Goal: Task Accomplishment & Management: Complete application form

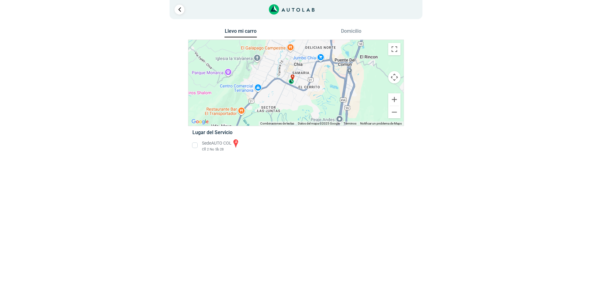
click at [293, 84] on div "a" at bounding box center [296, 83] width 215 height 86
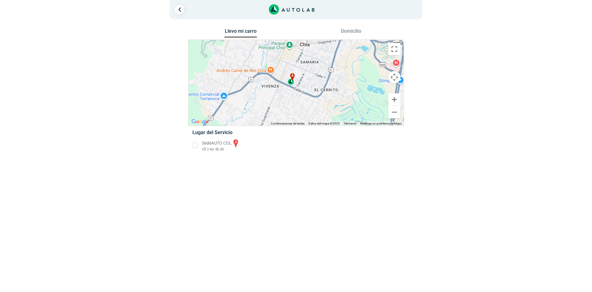
click at [291, 85] on div "a" at bounding box center [291, 79] width 7 height 12
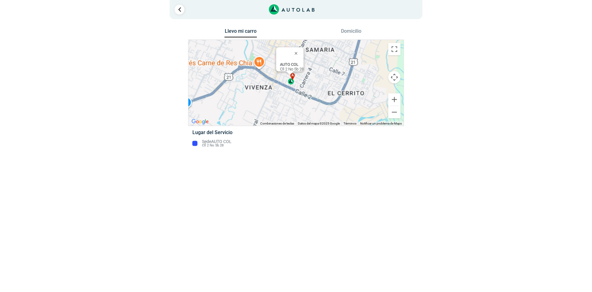
click at [291, 85] on div "a" at bounding box center [291, 79] width 7 height 12
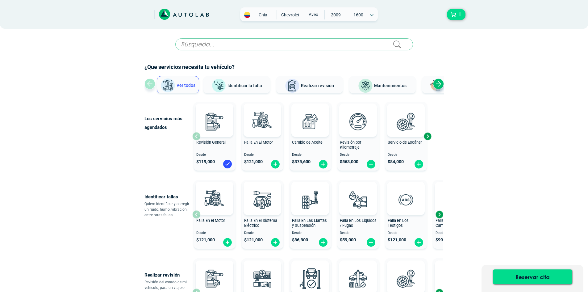
scroll to position [186, 0]
